Goal: Task Accomplishment & Management: Use online tool/utility

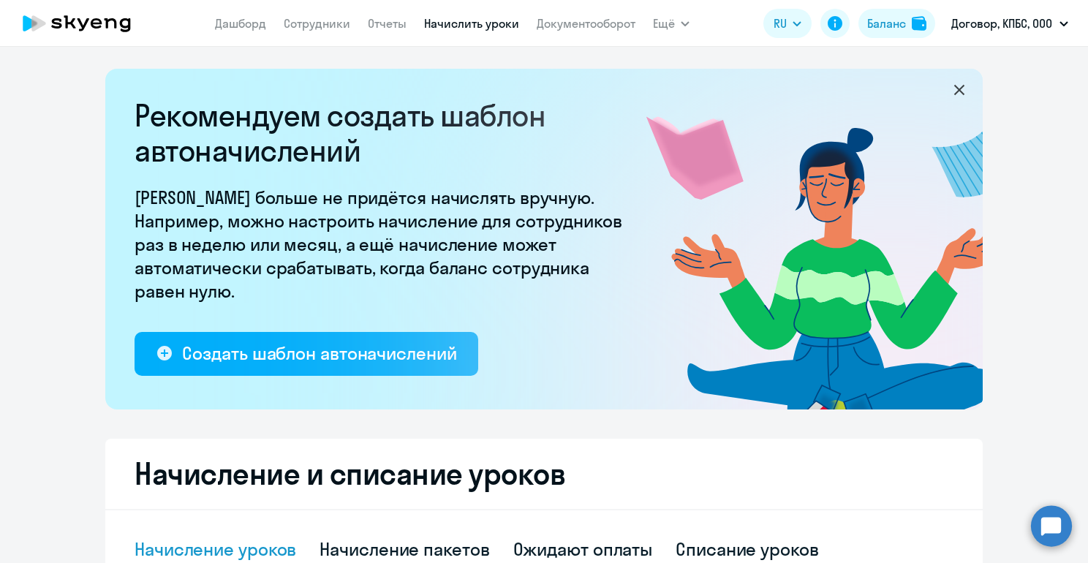
select select "10"
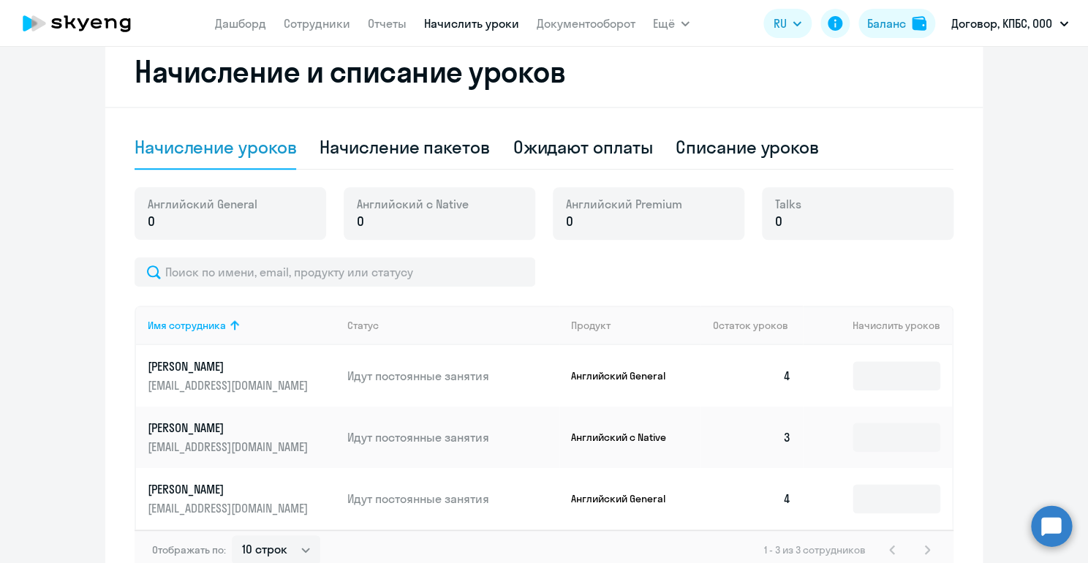
scroll to position [404, 0]
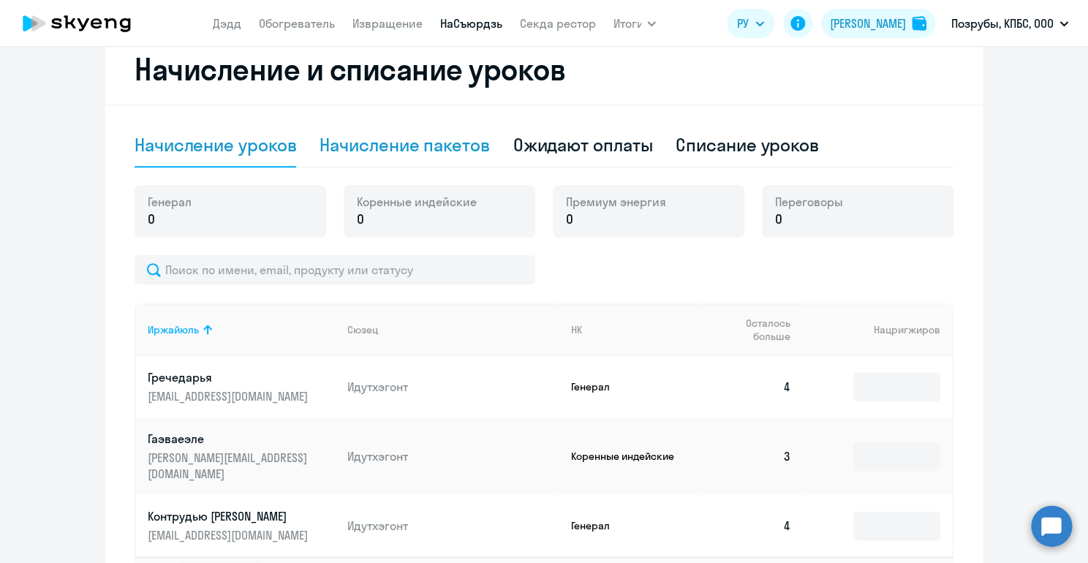
click at [464, 154] on div "Начисление пакетов" at bounding box center [405, 144] width 170 height 23
select select "10"
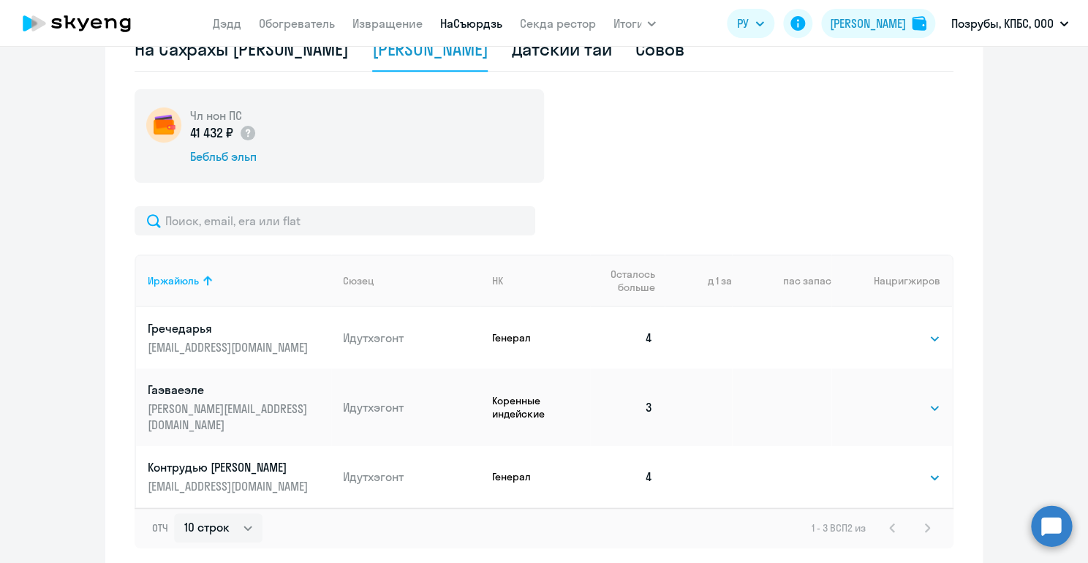
scroll to position [505, 0]
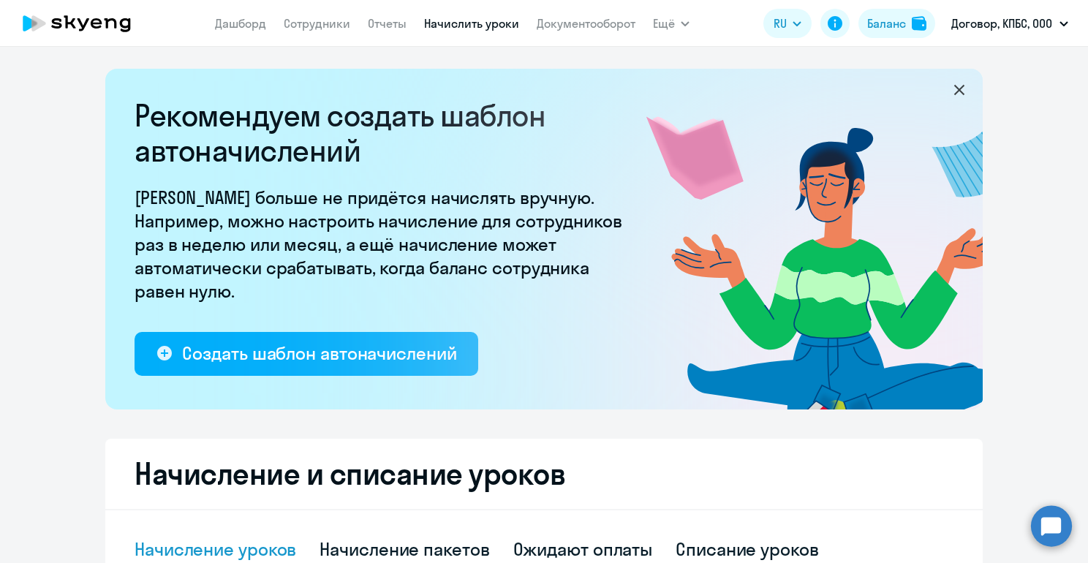
select select "10"
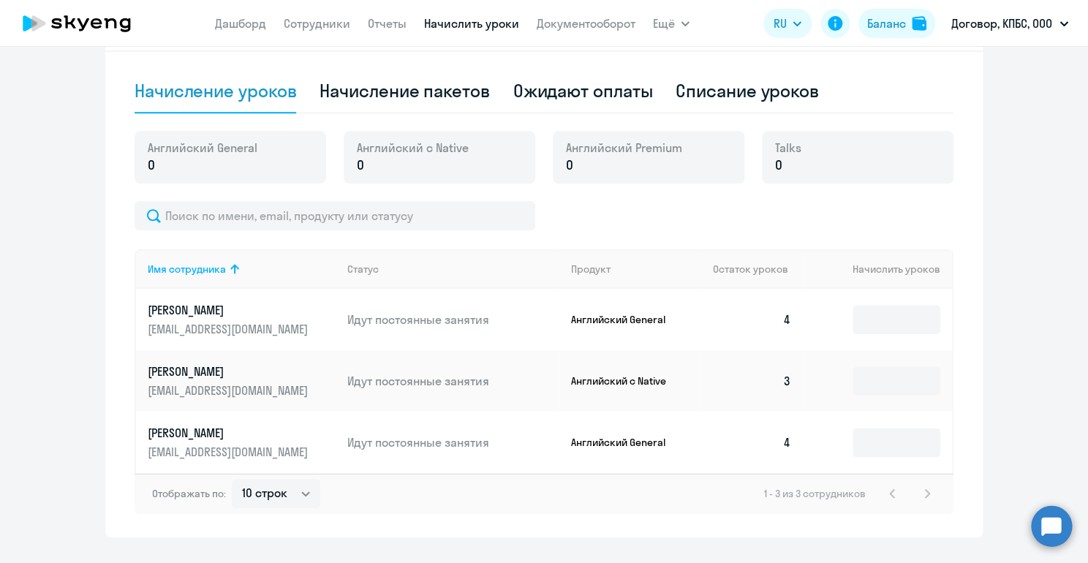
scroll to position [444, 0]
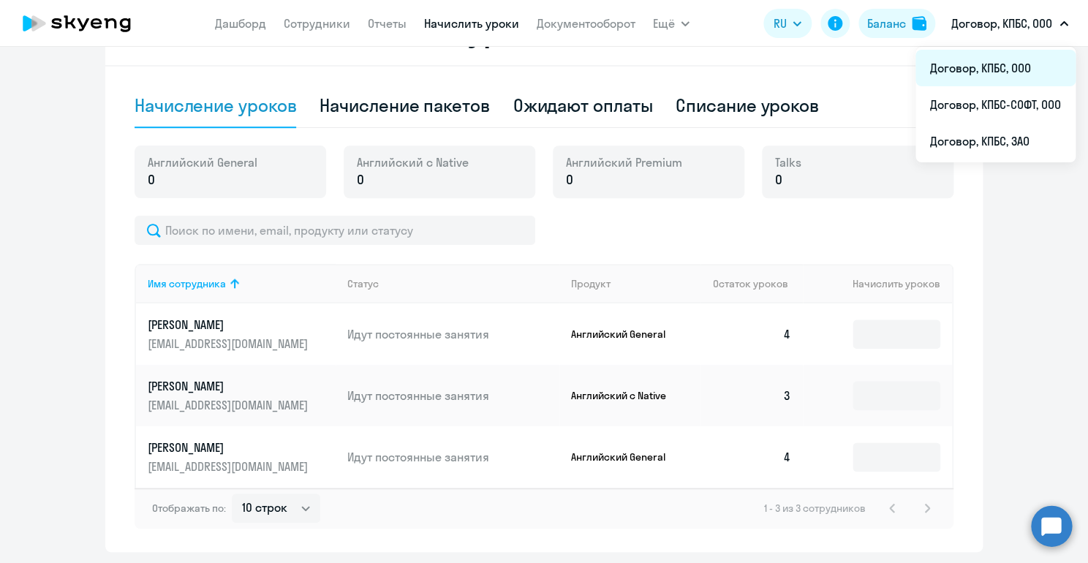
click at [995, 66] on li "Договор, КПБС, ООО" at bounding box center [996, 68] width 160 height 37
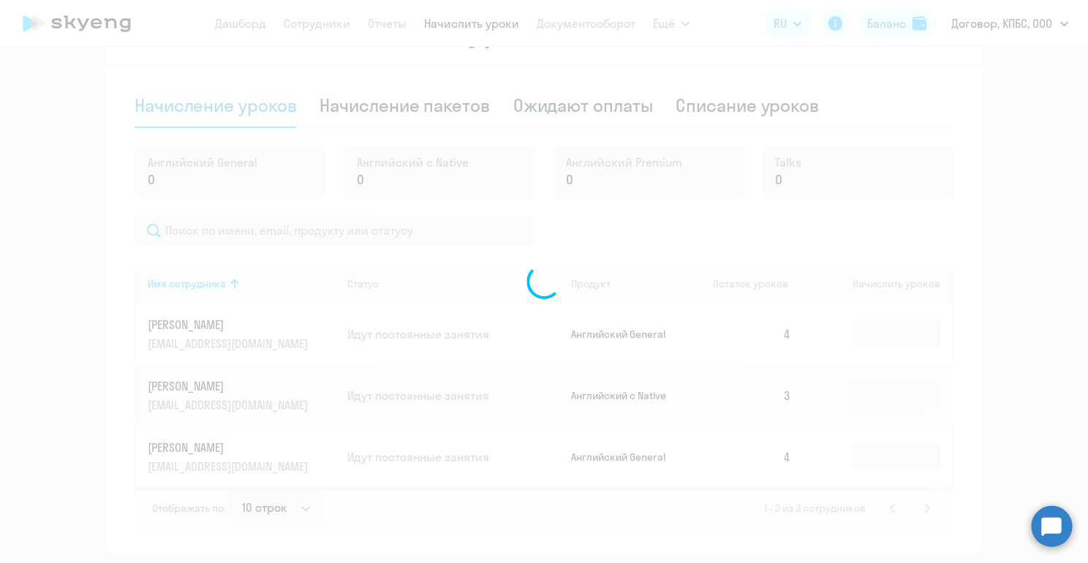
scroll to position [444, 0]
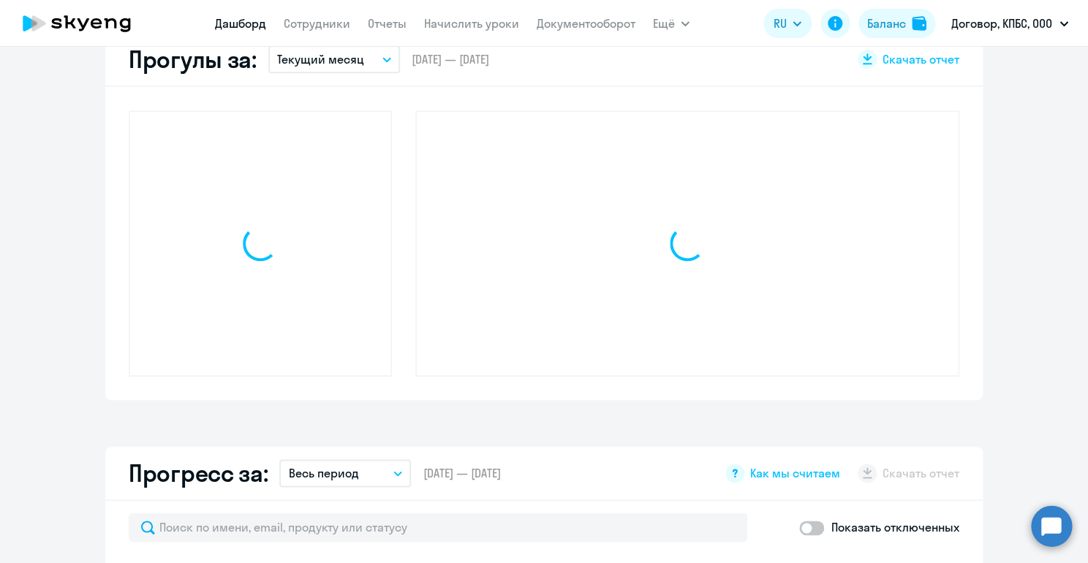
select select "30"
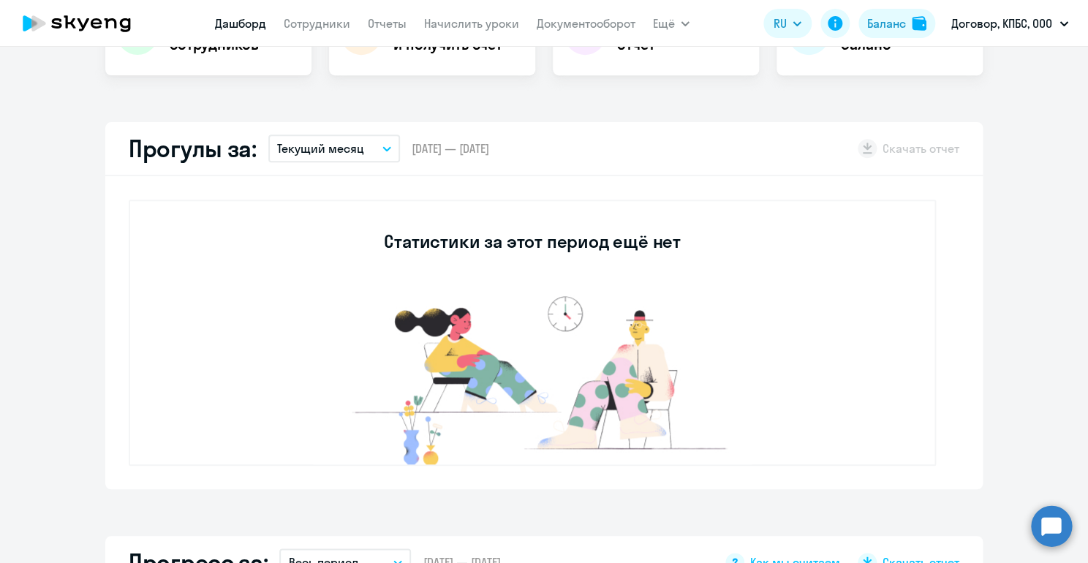
scroll to position [0, 0]
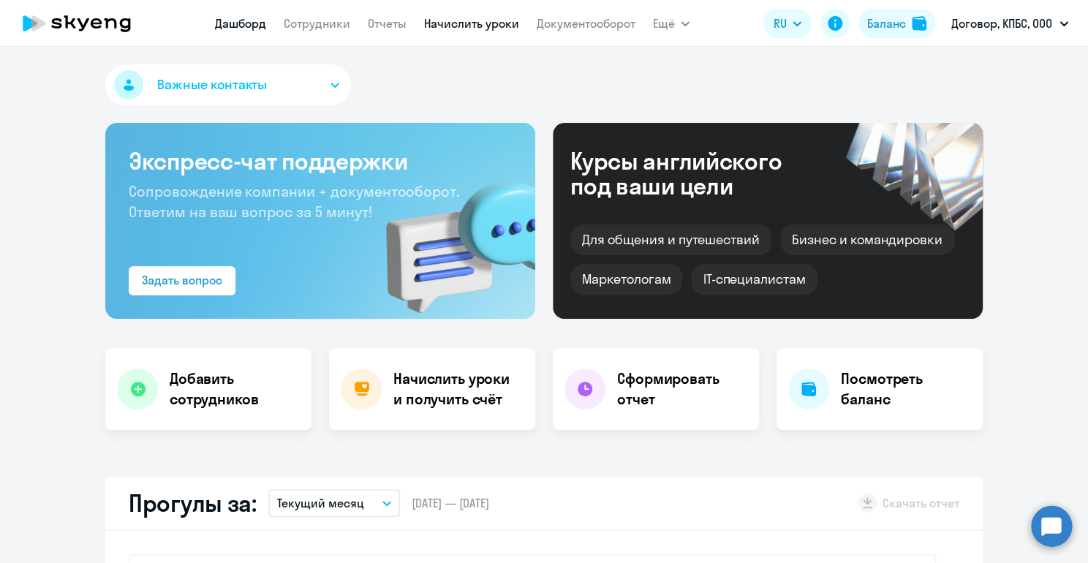
click at [470, 17] on link "Начислить уроки" at bounding box center [471, 23] width 95 height 15
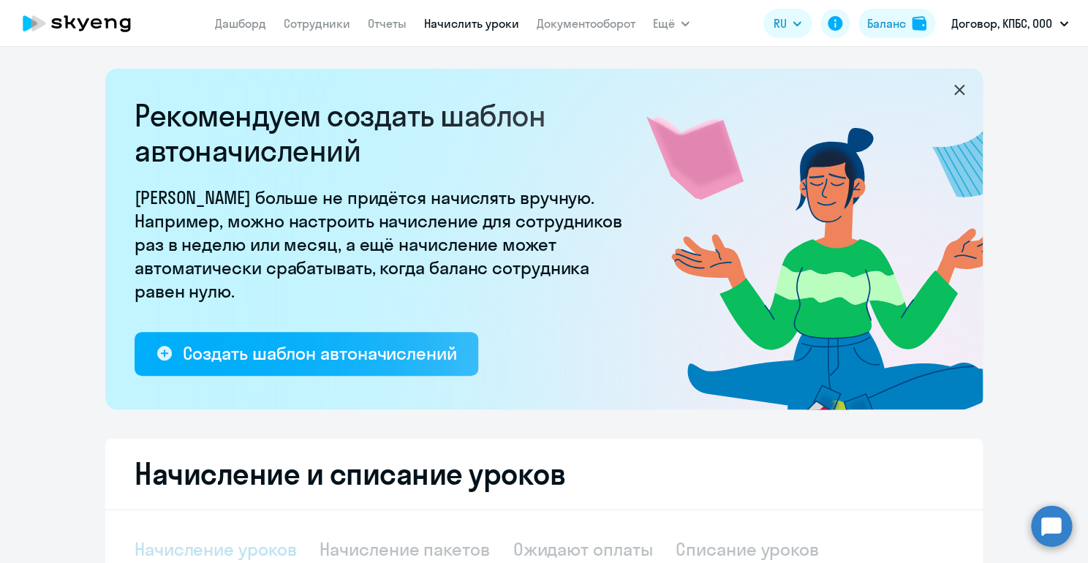
select select "10"
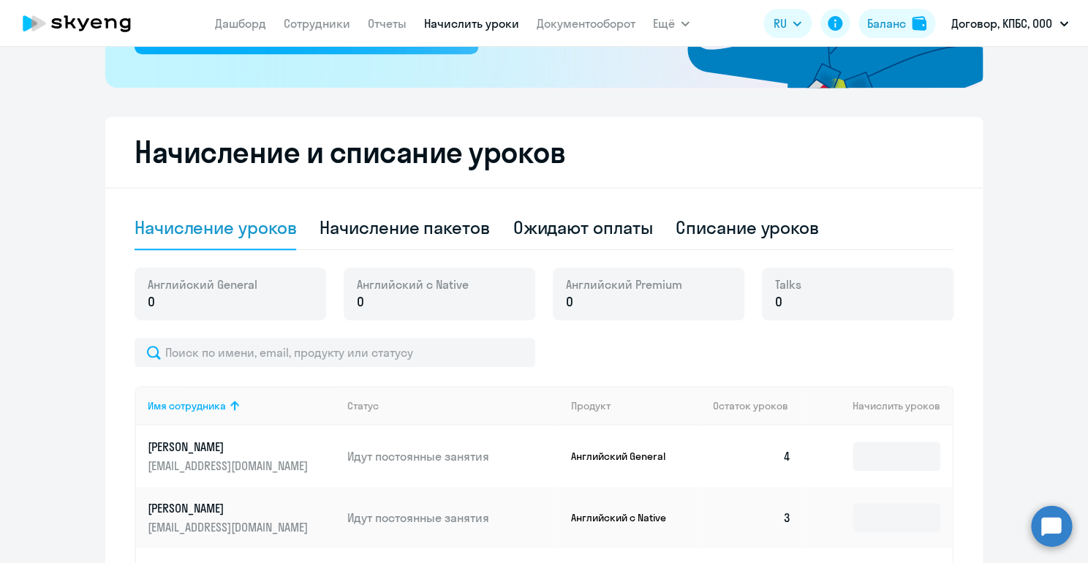
scroll to position [430, 0]
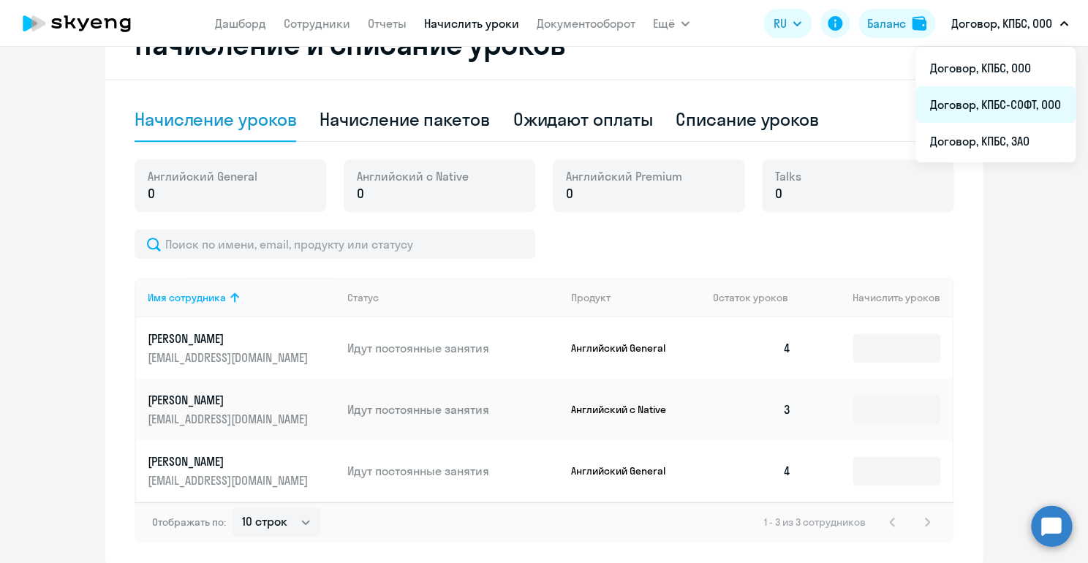
click at [987, 97] on li "Договор, КПБС-СОФТ, ООО" at bounding box center [996, 104] width 160 height 37
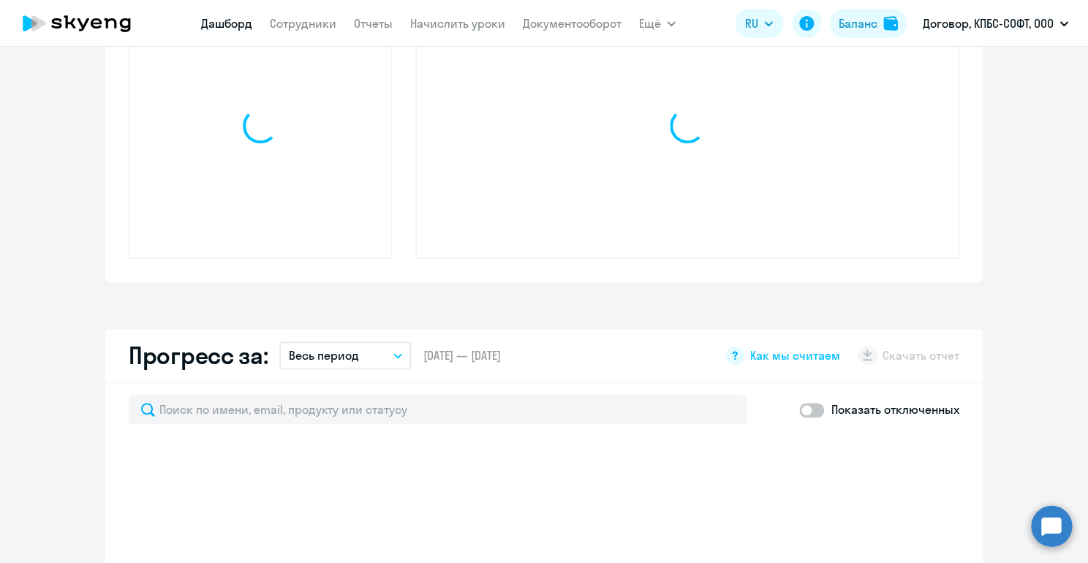
select select "30"
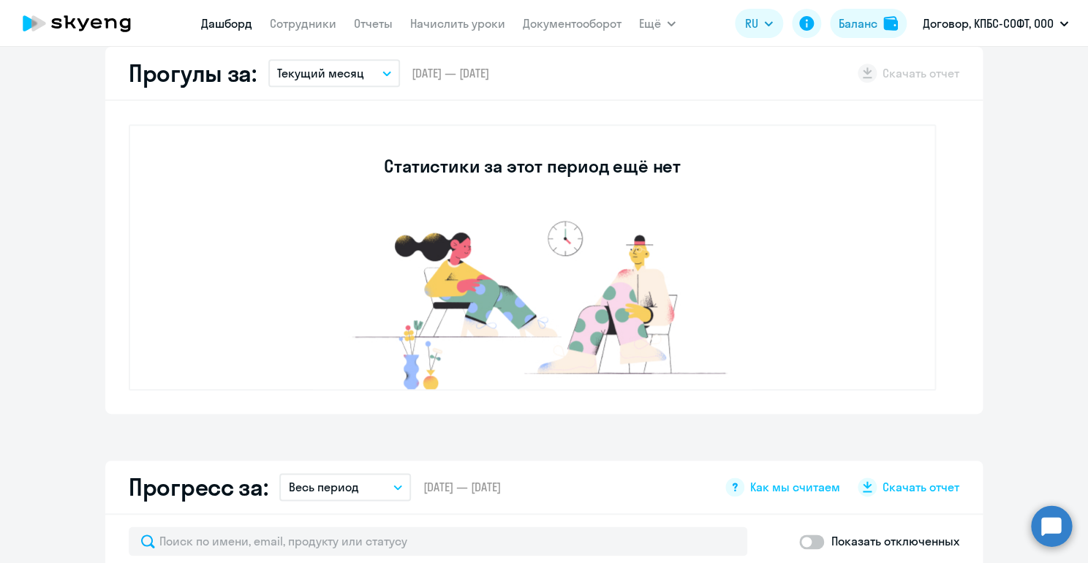
scroll to position [430, 0]
click at [450, 29] on link "Начислить уроки" at bounding box center [457, 23] width 95 height 15
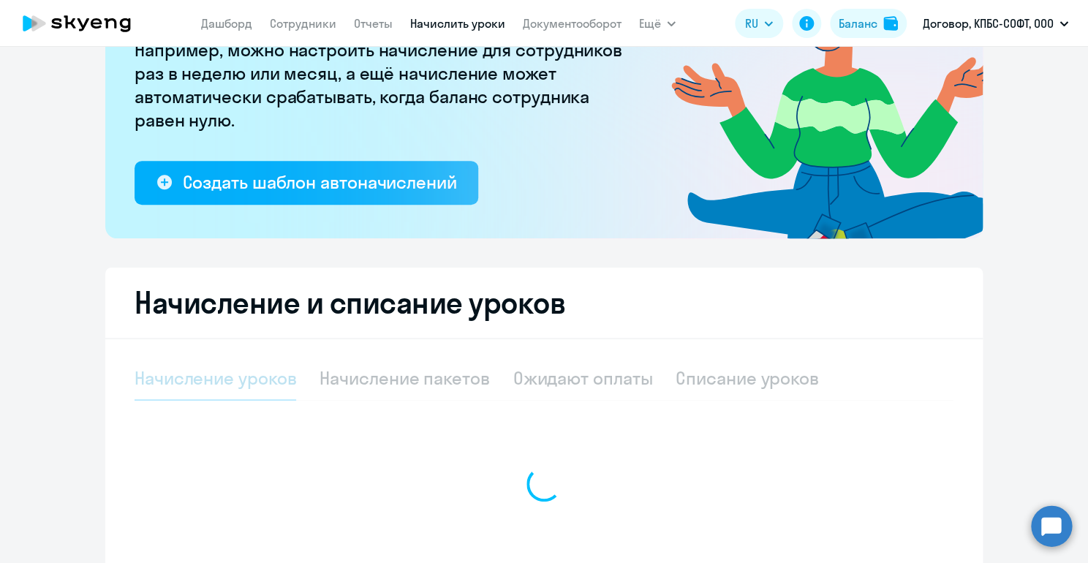
select select "10"
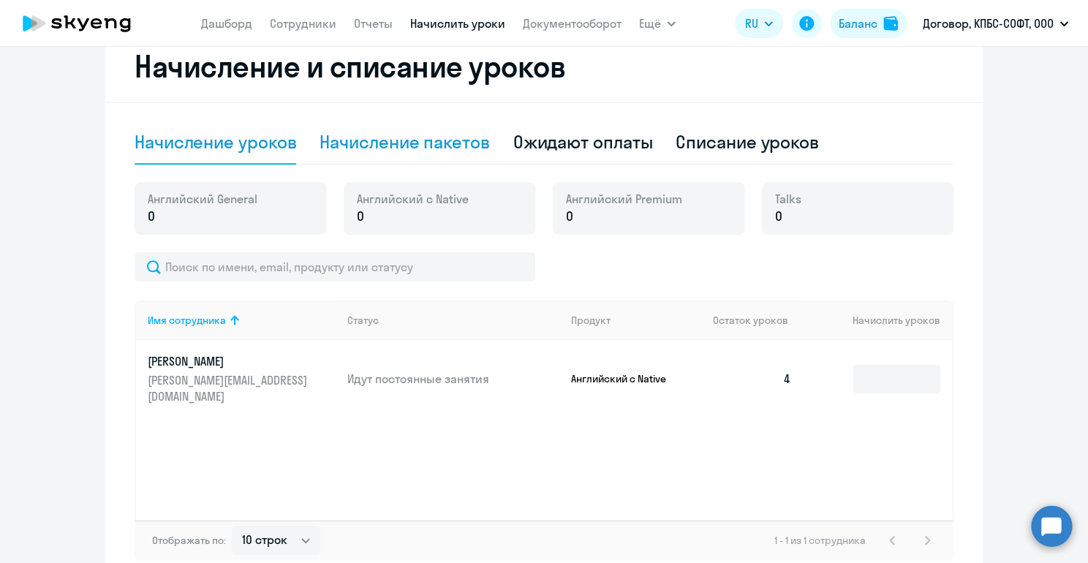
scroll to position [487, 0]
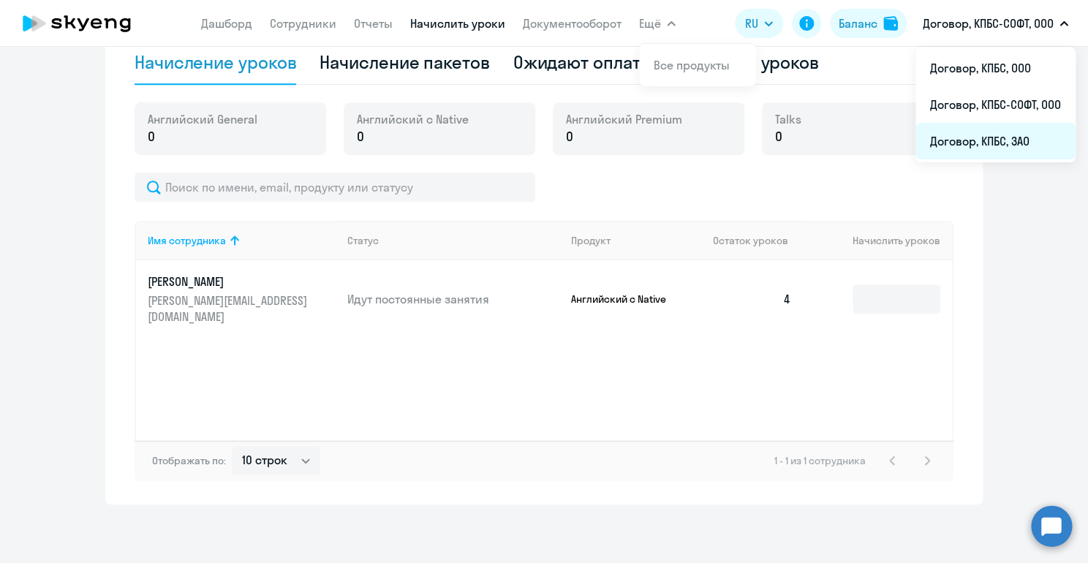
click at [980, 134] on li "Договор, КПБС, ЗАО" at bounding box center [996, 141] width 160 height 37
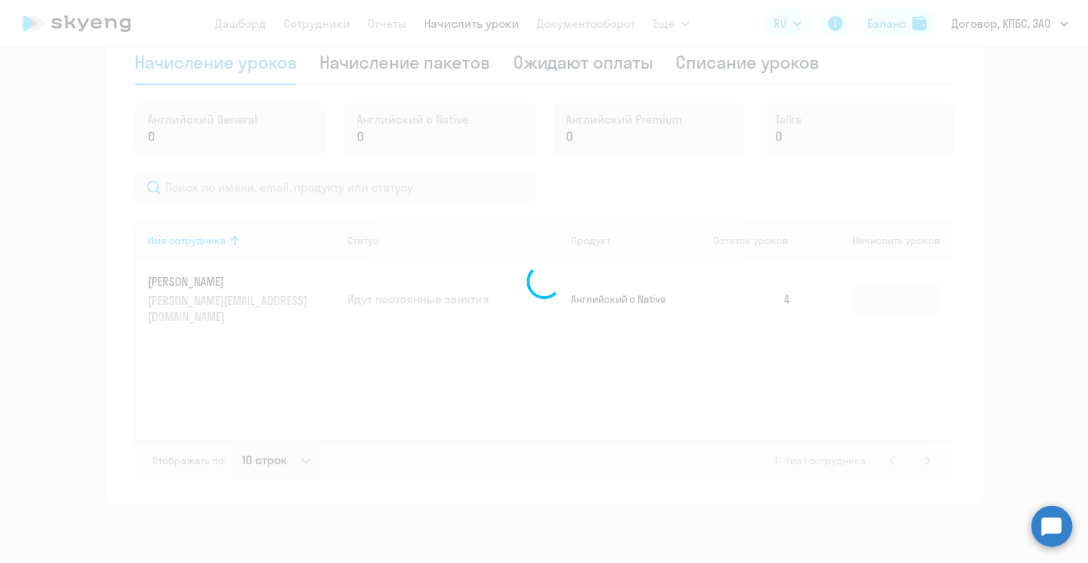
scroll to position [487, 0]
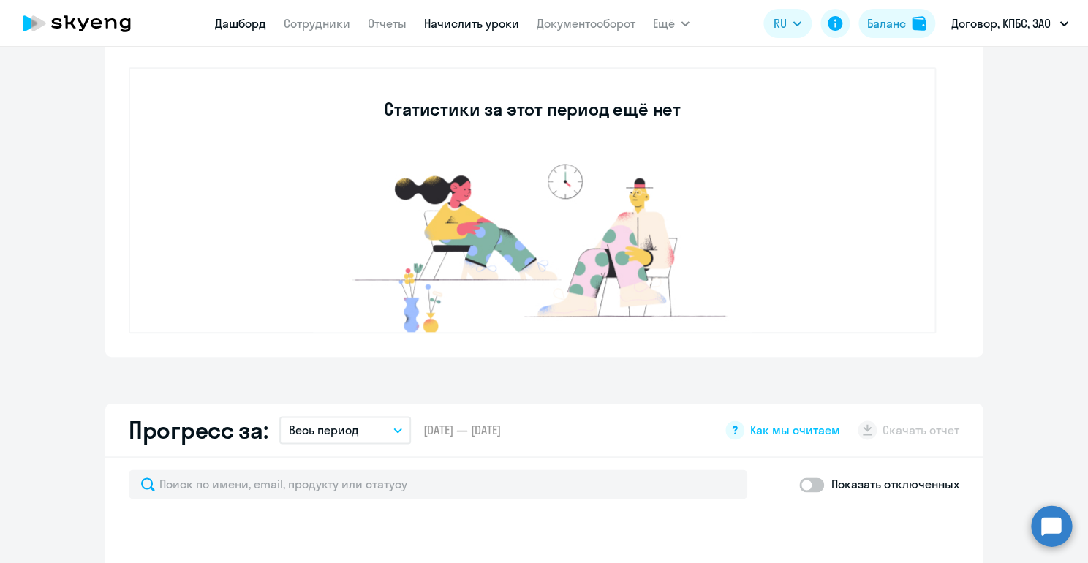
click at [476, 27] on link "Начислить уроки" at bounding box center [471, 23] width 95 height 15
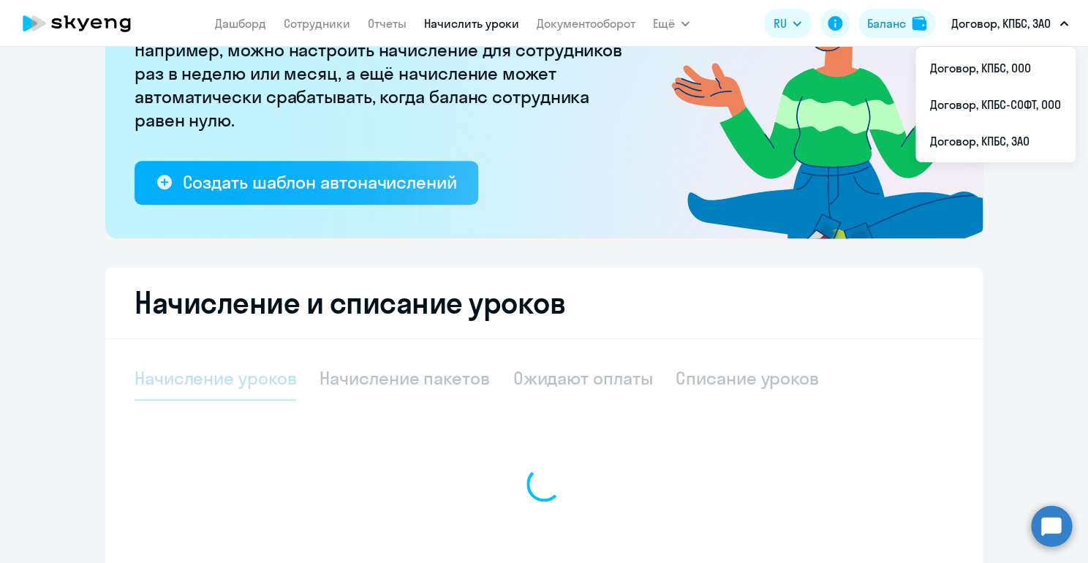
select select "10"
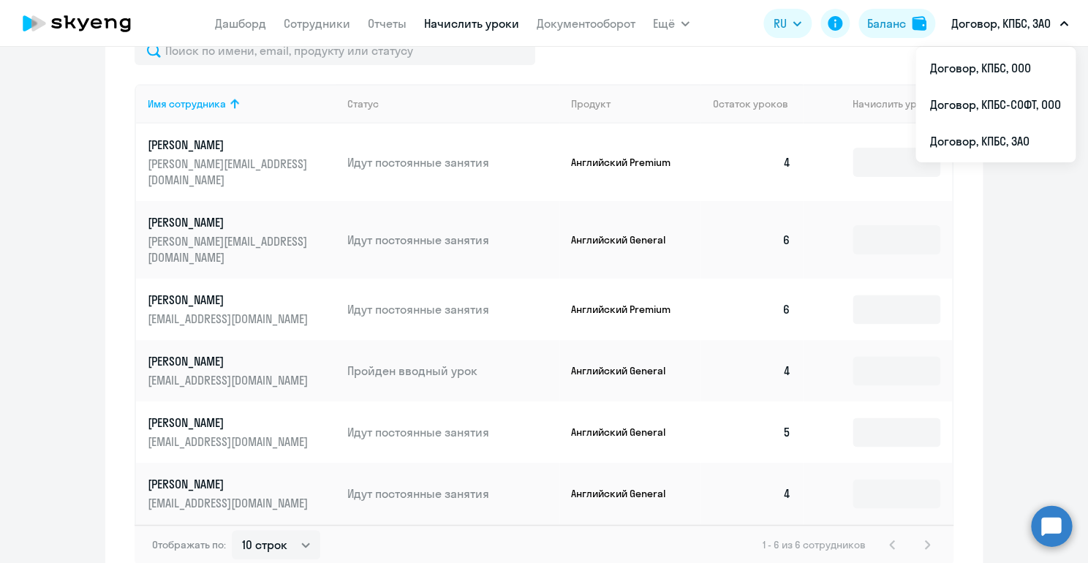
scroll to position [627, 0]
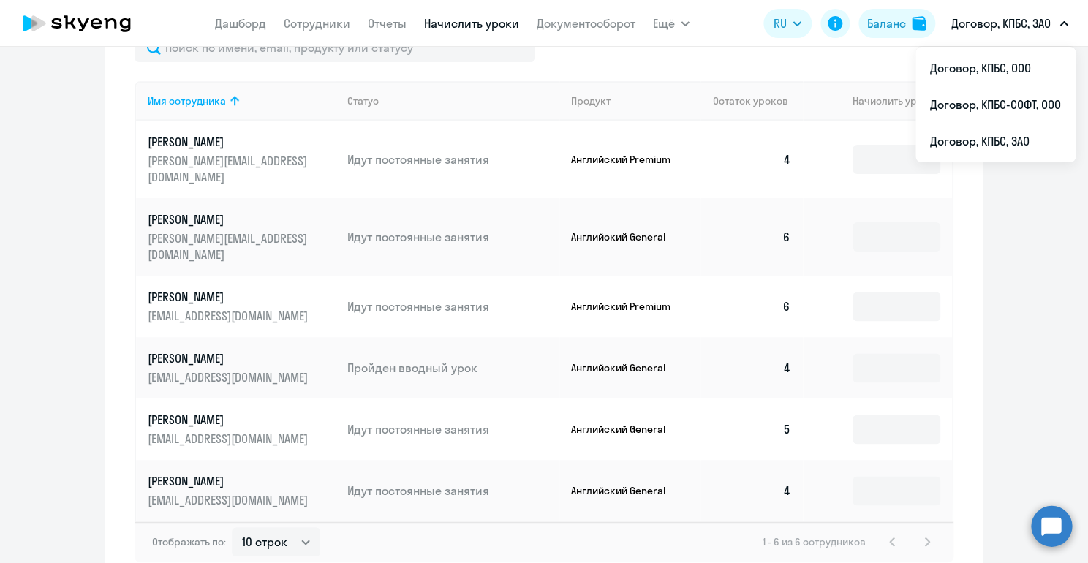
click at [62, 178] on ng-component "Рекомендуем создать шаблон автоначислений Уроки больше не придётся начислять вр…" at bounding box center [544, 14] width 1088 height 1144
